Goal: Use online tool/utility: Use online tool/utility

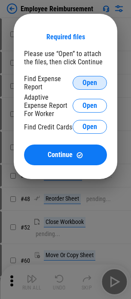
click at [86, 83] on span "Open" at bounding box center [90, 82] width 15 height 7
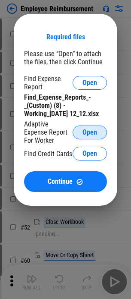
click at [81, 132] on button "Open" at bounding box center [90, 132] width 34 height 14
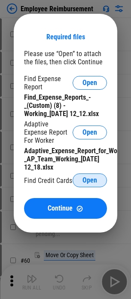
click at [83, 177] on span "Open" at bounding box center [90, 180] width 15 height 7
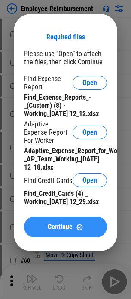
click at [65, 230] on span "Continue" at bounding box center [60, 226] width 25 height 7
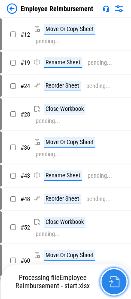
click at [116, 278] on img "button" at bounding box center [114, 281] width 11 height 11
